Goal: Task Accomplishment & Management: Use online tool/utility

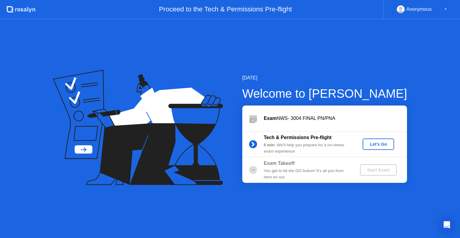
click at [373, 142] on div "Let's Go" at bounding box center [378, 144] width 27 height 5
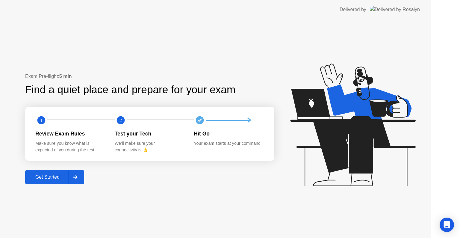
click at [375, 142] on icon at bounding box center [352, 124] width 125 height 122
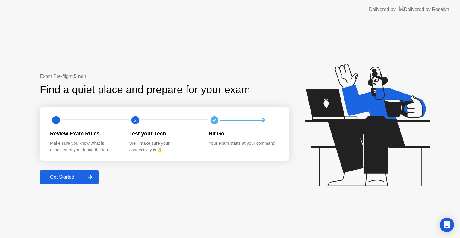
click at [61, 175] on div "Get Started" at bounding box center [62, 176] width 41 height 5
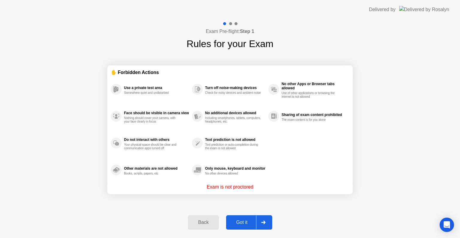
click at [233, 222] on div "Got it" at bounding box center [242, 221] width 28 height 5
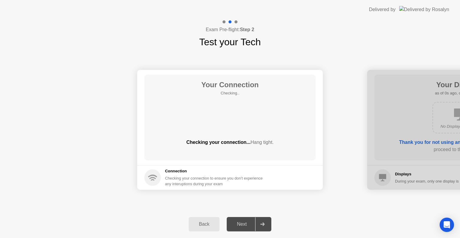
click at [238, 222] on div "Next" at bounding box center [241, 223] width 27 height 5
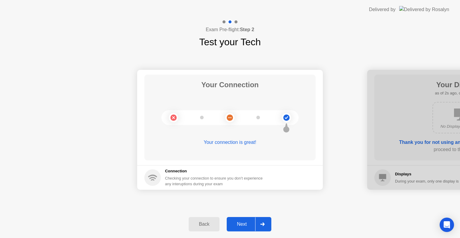
click at [250, 224] on div "Next" at bounding box center [241, 223] width 27 height 5
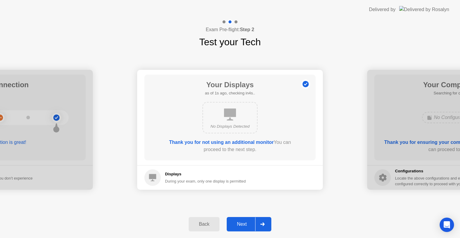
click at [250, 224] on div "Next" at bounding box center [241, 223] width 27 height 5
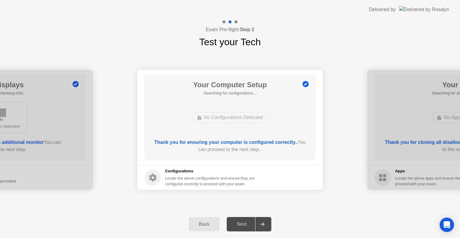
click at [250, 225] on div "Next" at bounding box center [241, 223] width 27 height 5
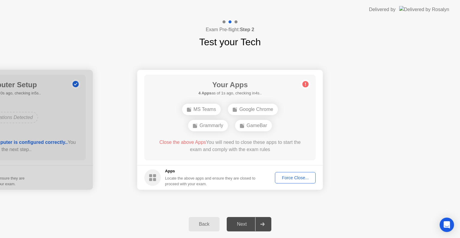
click at [291, 179] on div "Force Close..." at bounding box center [295, 177] width 37 height 5
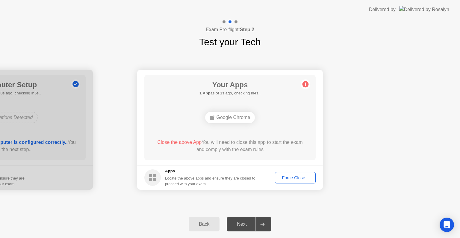
click at [300, 174] on button "Force Close..." at bounding box center [295, 177] width 41 height 11
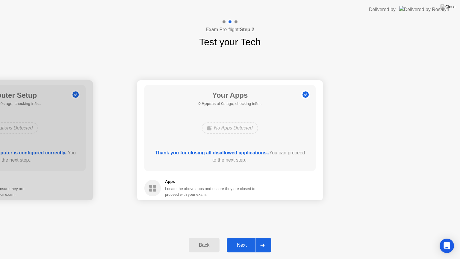
click at [244, 237] on div "Next" at bounding box center [241, 244] width 27 height 5
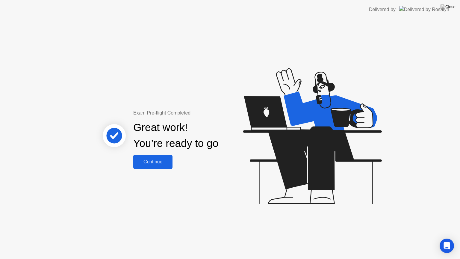
click at [149, 165] on button "Continue" at bounding box center [152, 161] width 39 height 14
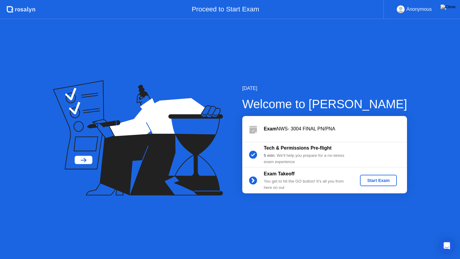
click at [374, 184] on button "Start Exam" at bounding box center [378, 179] width 37 height 11
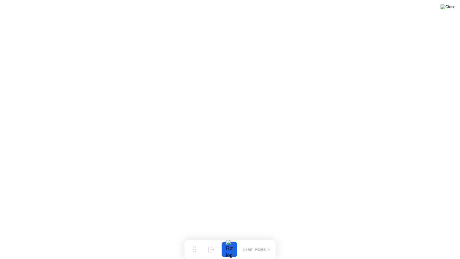
click at [451, 7] on img at bounding box center [447, 6] width 15 height 5
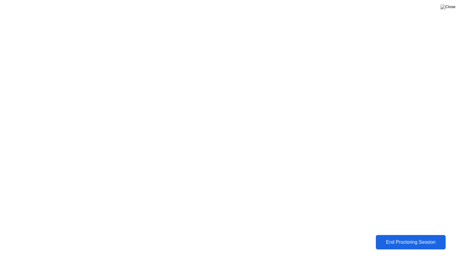
click at [408, 237] on div "End Proctoring Session" at bounding box center [410, 241] width 66 height 5
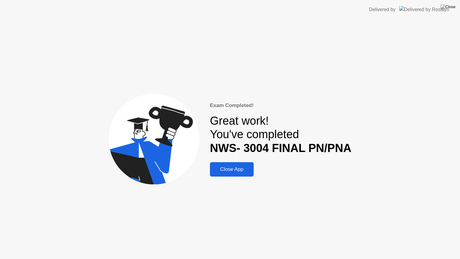
click at [231, 172] on div "Close App" at bounding box center [232, 169] width 40 height 6
